Goal: Navigation & Orientation: Find specific page/section

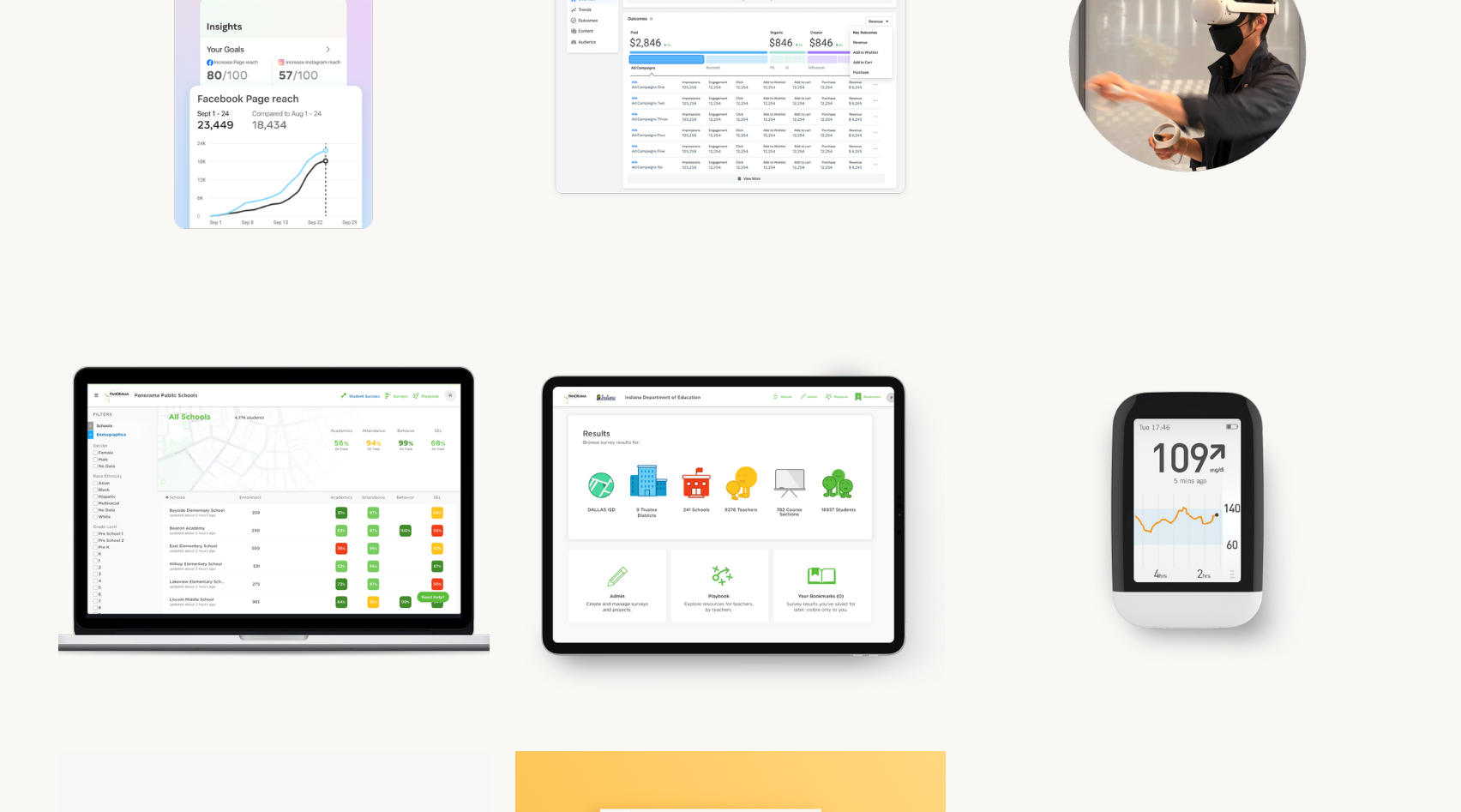
scroll to position [335, 0]
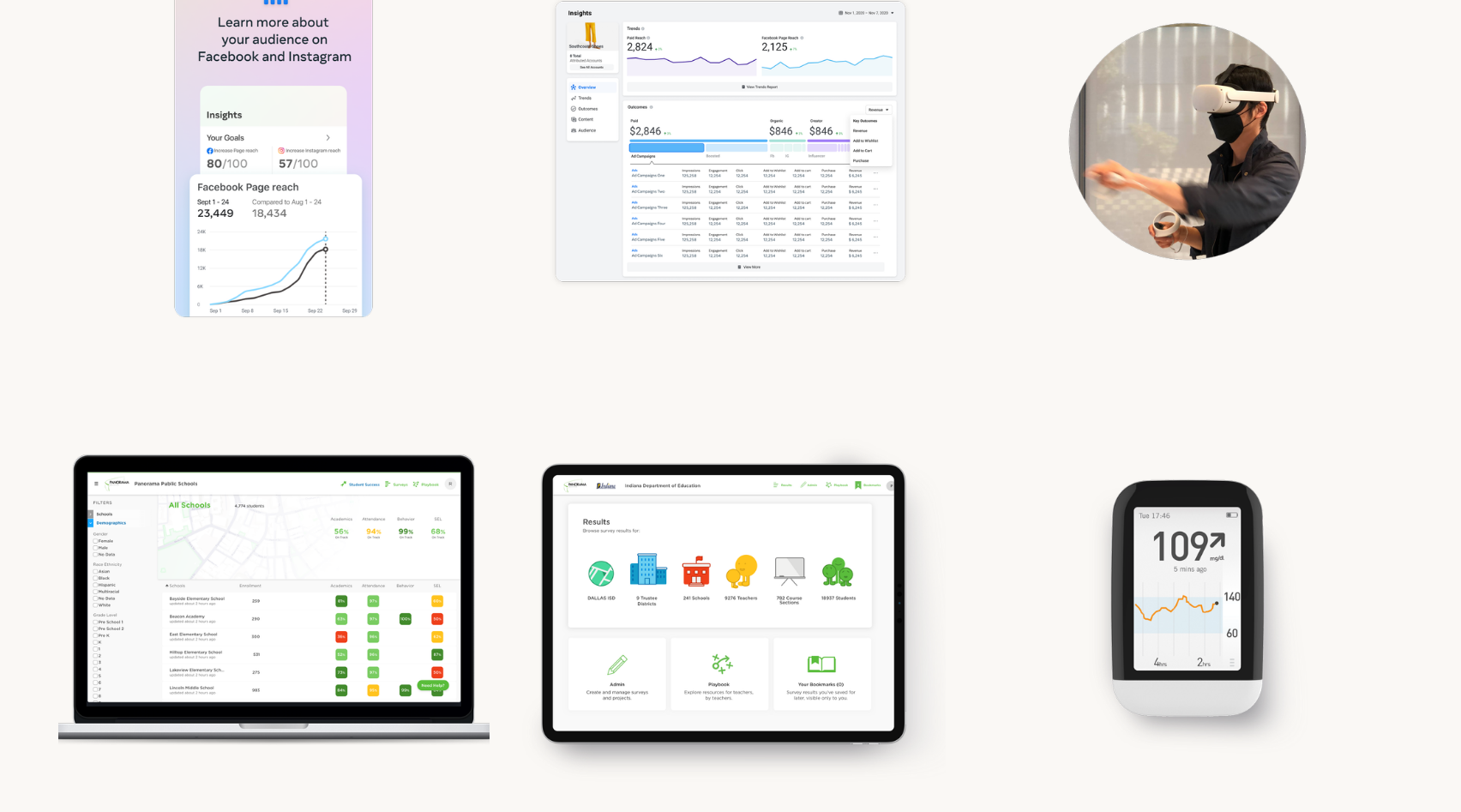
click at [683, 640] on div "Panorama Survey" at bounding box center [730, 598] width 432 height 431
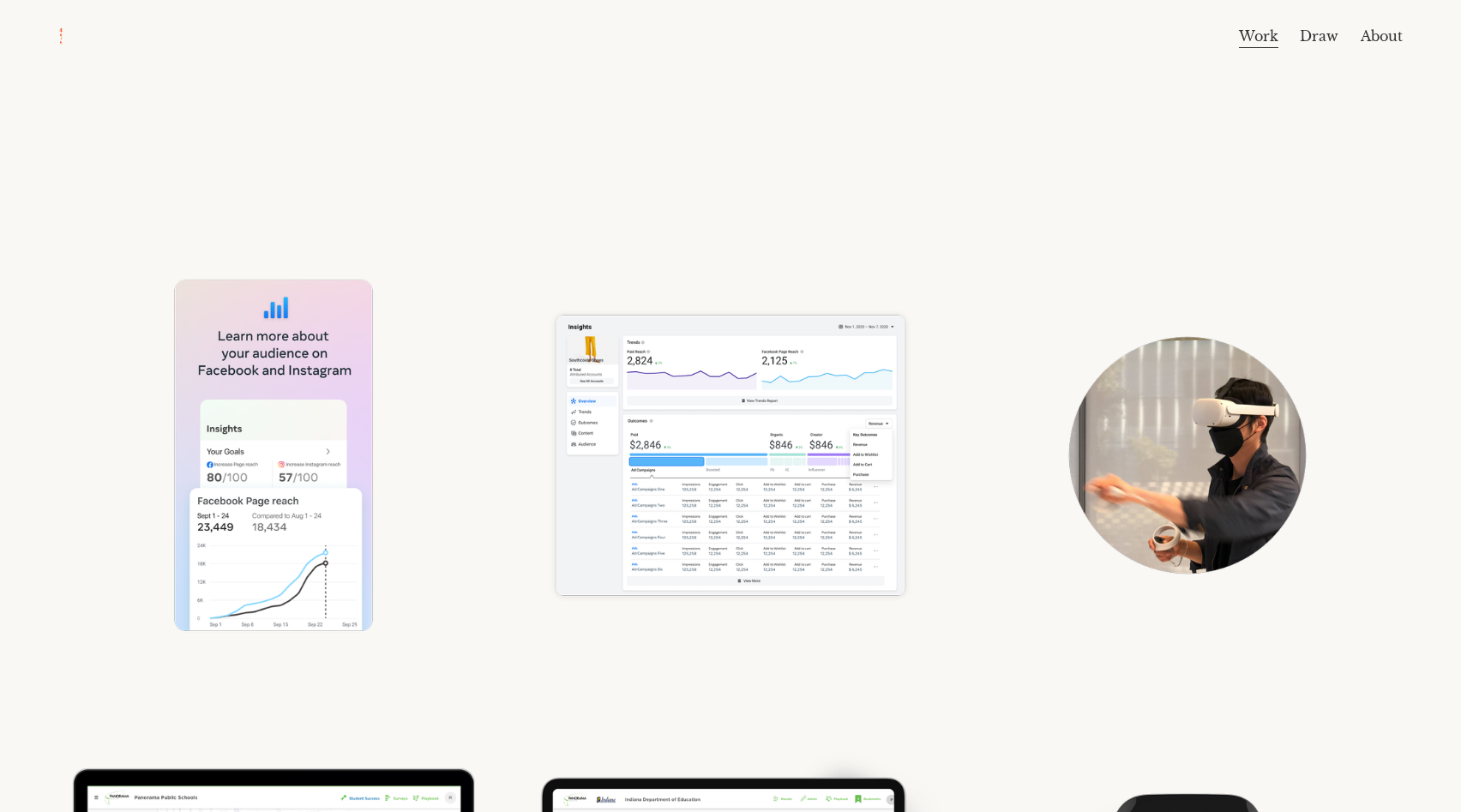
scroll to position [29, 0]
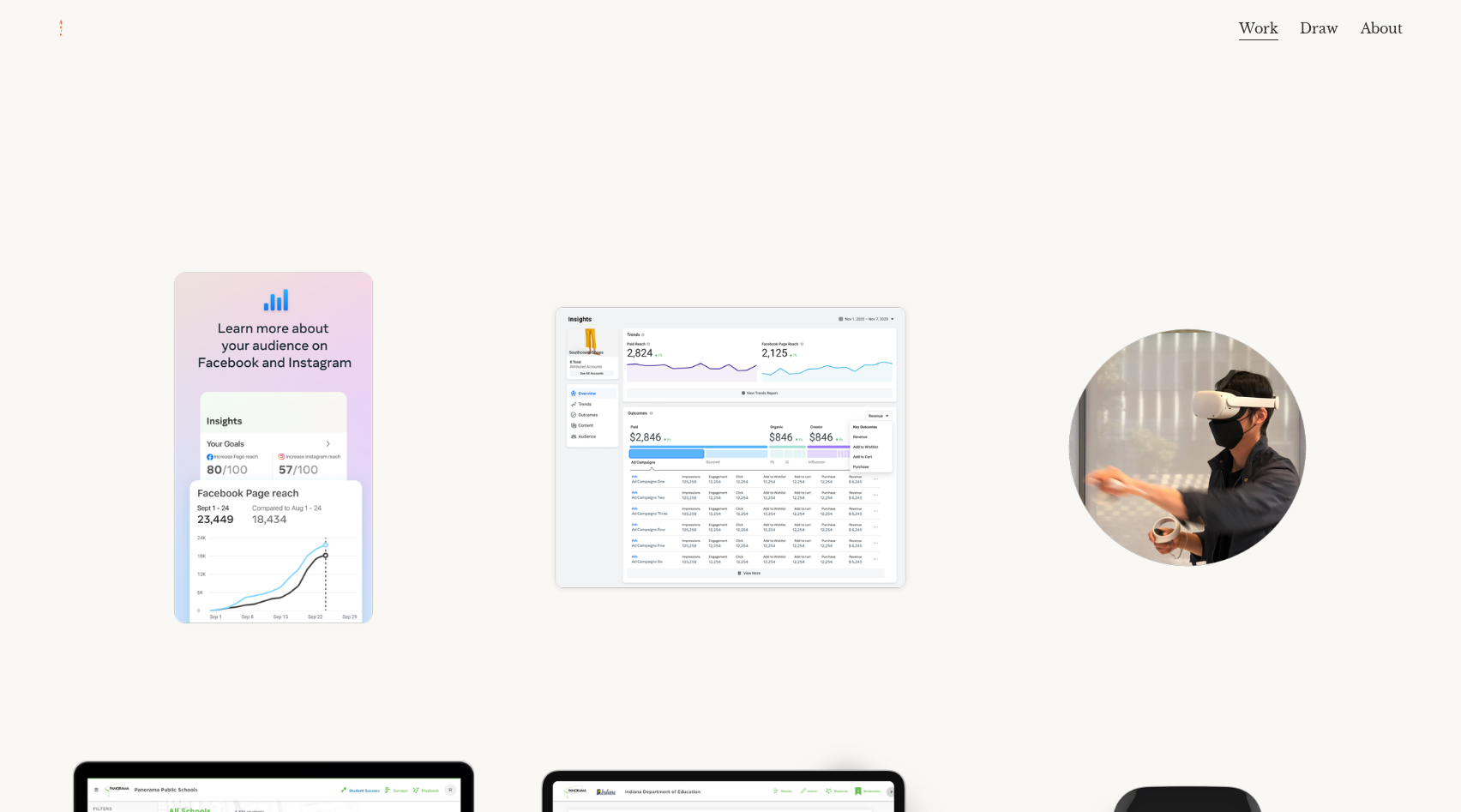
click at [684, 503] on div "Ads" at bounding box center [730, 447] width 432 height 431
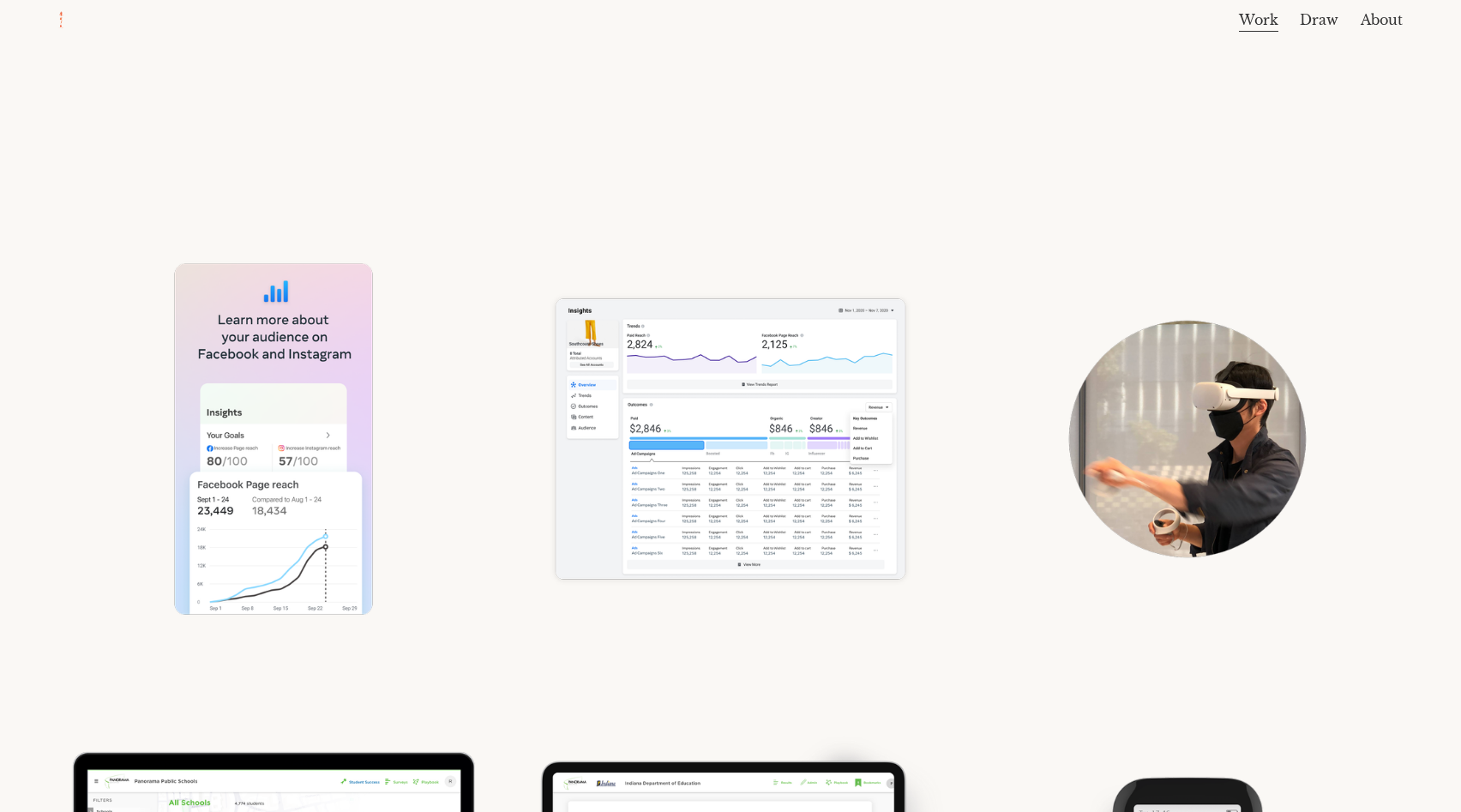
scroll to position [0, 0]
